Goal: Transaction & Acquisition: Purchase product/service

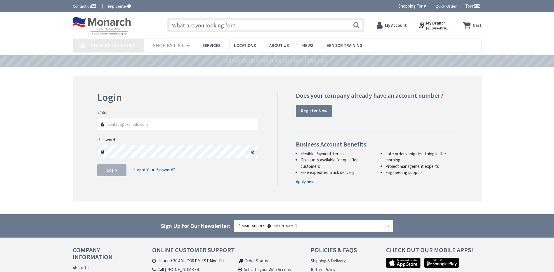
type input "[EMAIL_ADDRESS][DOMAIN_NAME]"
click at [112, 171] on span "Login" at bounding box center [112, 170] width 10 height 6
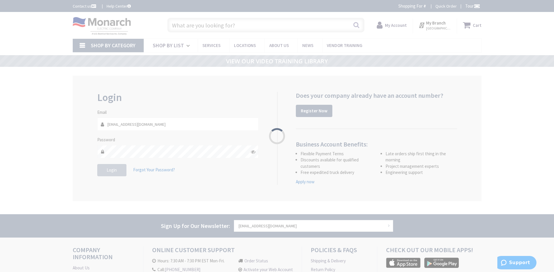
type input "MILE MARKER, [STREET_ADDRESS]"
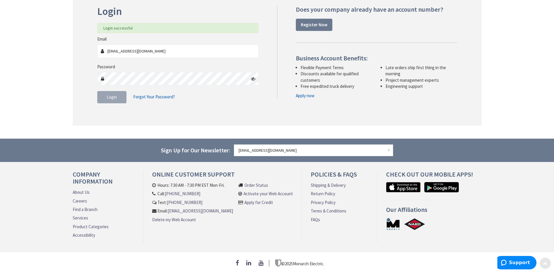
scroll to position [88, 0]
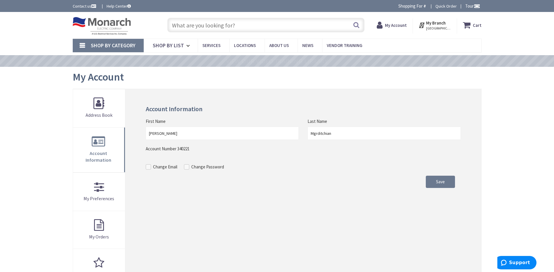
click at [211, 23] on input "text" at bounding box center [265, 25] width 197 height 15
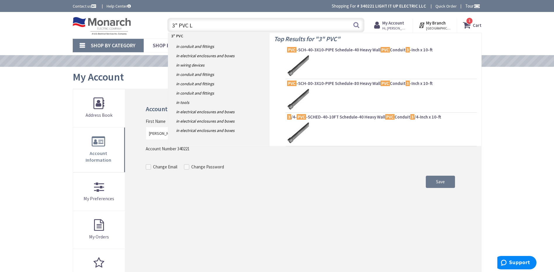
type input "3" PVC LR"
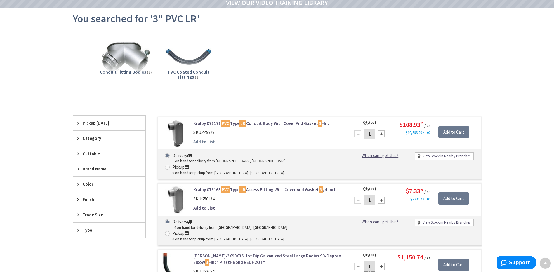
scroll to position [59, 0]
click at [288, 127] on div "Kraloy 078171 PVC Type LR Conduit Body With Cover And Gasket 3 -Inch SKU: 44997…" at bounding box center [267, 133] width 157 height 27
click at [229, 123] on mark "PVC" at bounding box center [225, 123] width 9 height 7
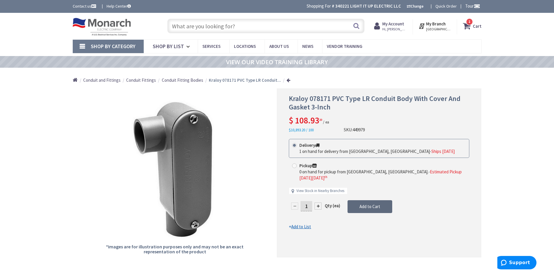
click at [366, 204] on span "Add to Cart" at bounding box center [369, 207] width 21 height 6
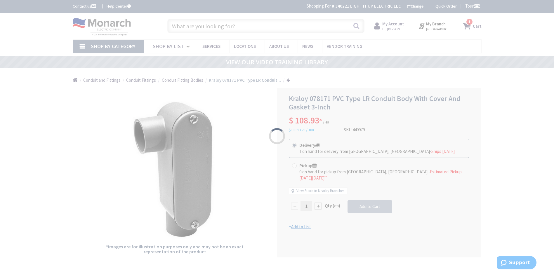
click at [319, 200] on div "Please wait..." at bounding box center [277, 136] width 554 height 272
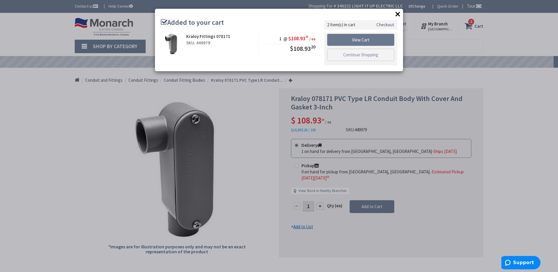
click at [395, 15] on button "×" at bounding box center [398, 14] width 9 height 9
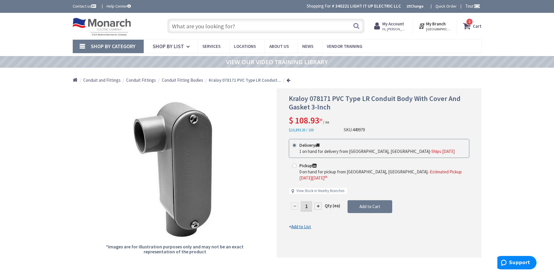
click at [317, 203] on div at bounding box center [317, 206] width 7 height 7
click at [295, 206] on div at bounding box center [294, 206] width 7 height 7
click at [320, 203] on div at bounding box center [317, 206] width 7 height 7
type input "2"
click at [368, 208] on span "Add to Cart" at bounding box center [369, 207] width 21 height 6
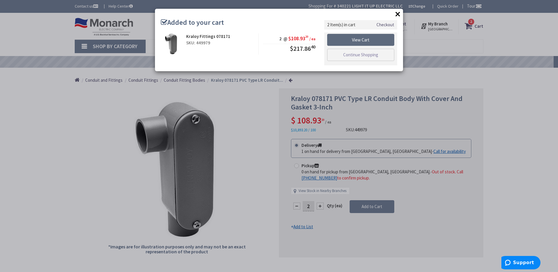
click at [368, 41] on link "View Cart" at bounding box center [360, 40] width 67 height 12
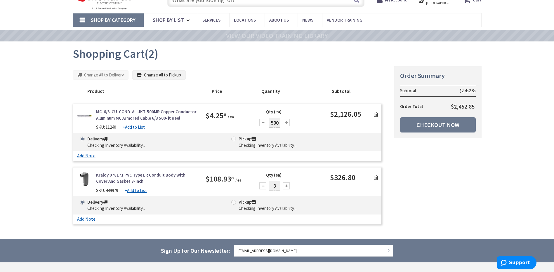
scroll to position [29, 0]
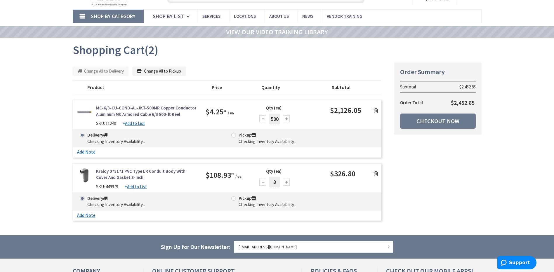
click at [374, 110] on icon at bounding box center [375, 111] width 5 height 6
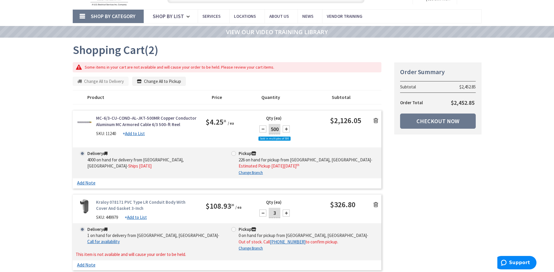
scroll to position [30, 0]
click at [376, 121] on icon at bounding box center [375, 121] width 5 height 6
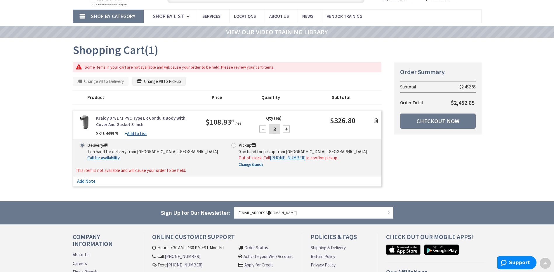
click at [265, 129] on div at bounding box center [262, 129] width 7 height 7
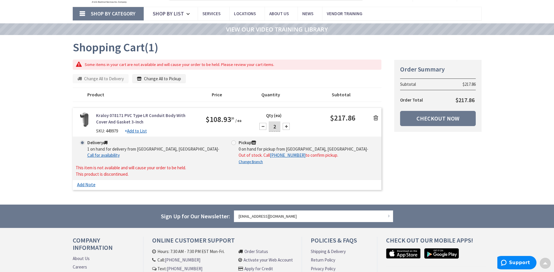
scroll to position [0, 0]
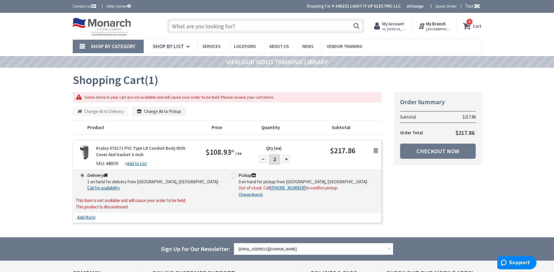
click at [261, 159] on div at bounding box center [262, 159] width 7 height 7
type input "1"
click at [440, 150] on link "Checkout Now" at bounding box center [438, 151] width 76 height 15
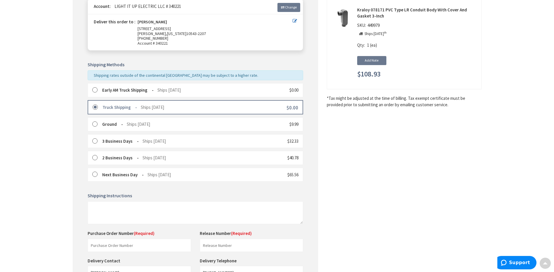
scroll to position [88, 0]
click at [95, 91] on label at bounding box center [96, 90] width 9 height 6
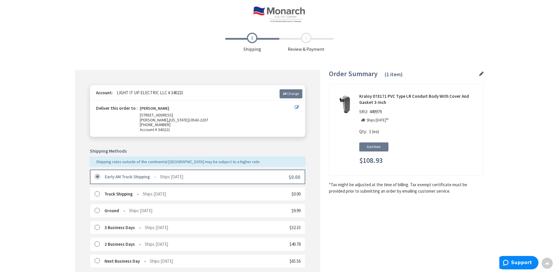
scroll to position [0, 0]
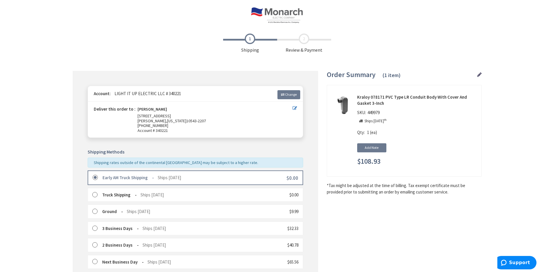
click at [293, 106] on icon at bounding box center [295, 108] width 4 height 4
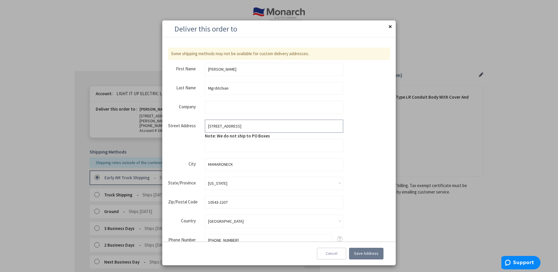
drag, startPoint x: 252, startPoint y: 126, endPoint x: 177, endPoint y: 126, distance: 75.3
click at [177, 126] on fieldset "Street Address Street Address: Line 1 617 CENTER AVE Note: We do not ship to PO…" at bounding box center [255, 136] width 175 height 32
type input "25 Intervale Street"
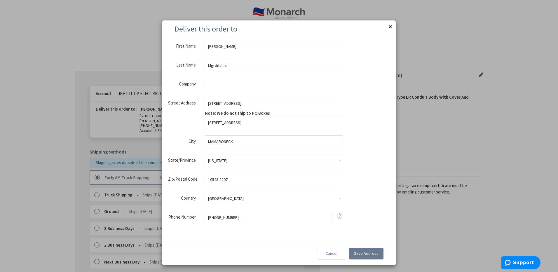
drag, startPoint x: 229, startPoint y: 142, endPoint x: 152, endPoint y: 135, distance: 77.1
click at [152, 135] on aside "Deliver this order to Close Some shipping methods may not be available for cust…" at bounding box center [279, 136] width 558 height 272
type input "White Plains"
type input "Light It Up Electric LLC"
drag, startPoint x: 237, startPoint y: 181, endPoint x: 149, endPoint y: 171, distance: 88.3
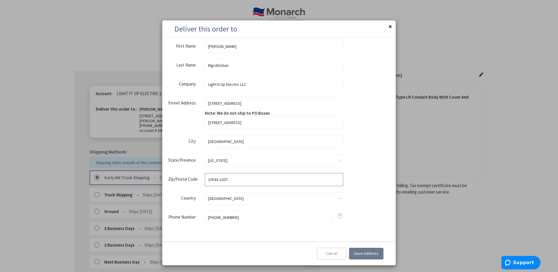
click at [149, 171] on aside "Deliver this order to Close Some shipping methods may not be available for cust…" at bounding box center [279, 136] width 558 height 272
type input "10606"
click at [354, 177] on div "Some shipping methods may not be available for custom delivery addresses. false…" at bounding box center [279, 130] width 222 height 211
click at [374, 254] on span "Save Address" at bounding box center [366, 253] width 25 height 5
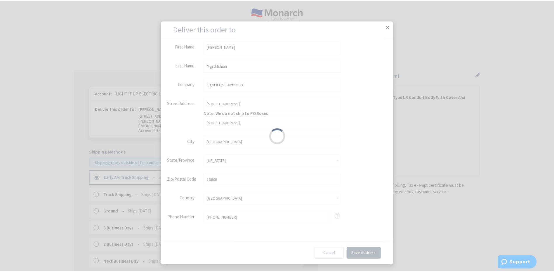
scroll to position [0, 0]
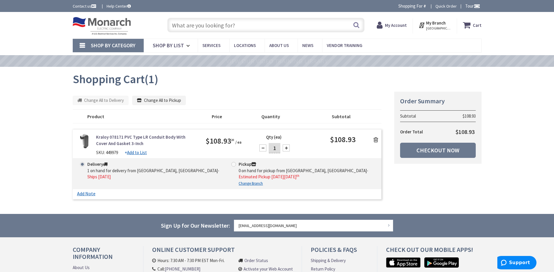
drag, startPoint x: 217, startPoint y: 14, endPoint x: 217, endPoint y: 19, distance: 5.0
click at [217, 14] on div "Skip to Content Toggle Nav Search Cart My Cart Close" at bounding box center [277, 25] width 438 height 27
click at [216, 19] on input "text" at bounding box center [265, 25] width 197 height 15
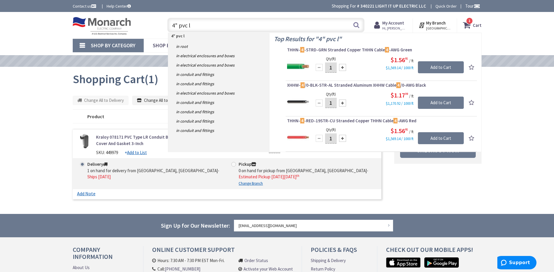
type input "4" pvc lr"
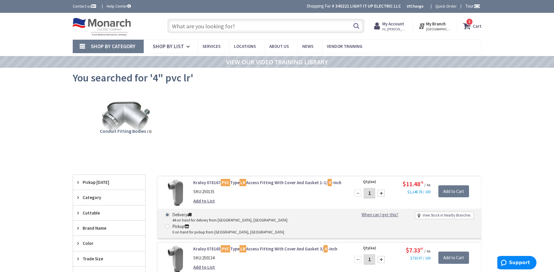
click at [233, 23] on input "text" at bounding box center [265, 26] width 197 height 15
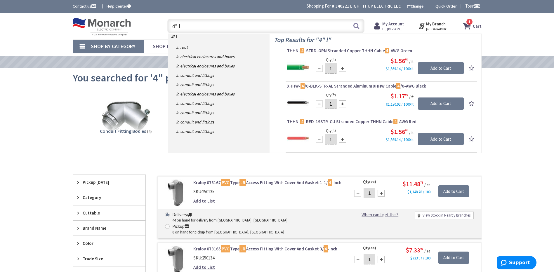
type input "4" lr"
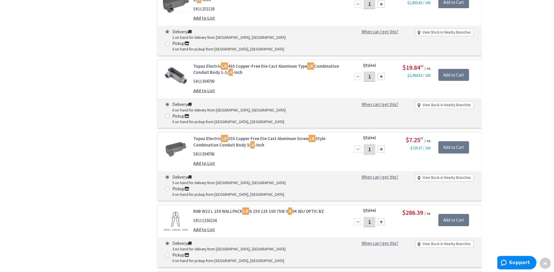
scroll to position [1175, 0]
